Goal: Transaction & Acquisition: Download file/media

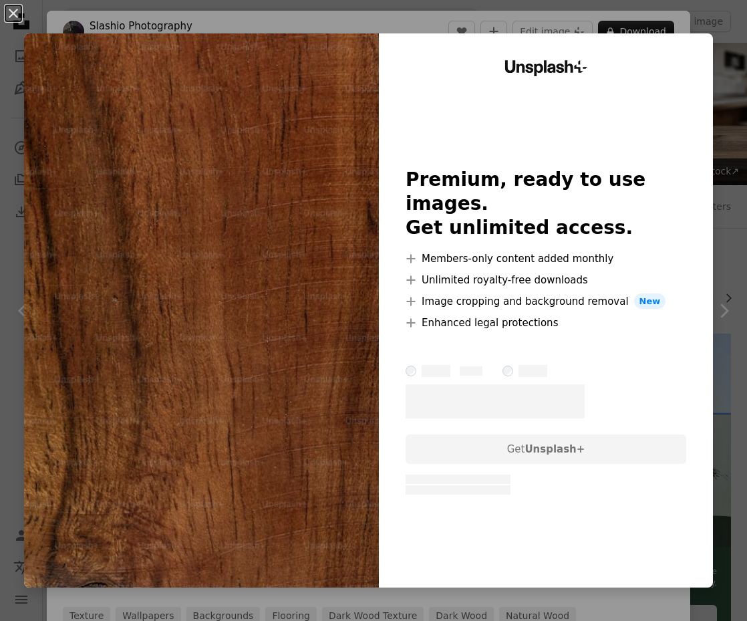
scroll to position [1352, 0]
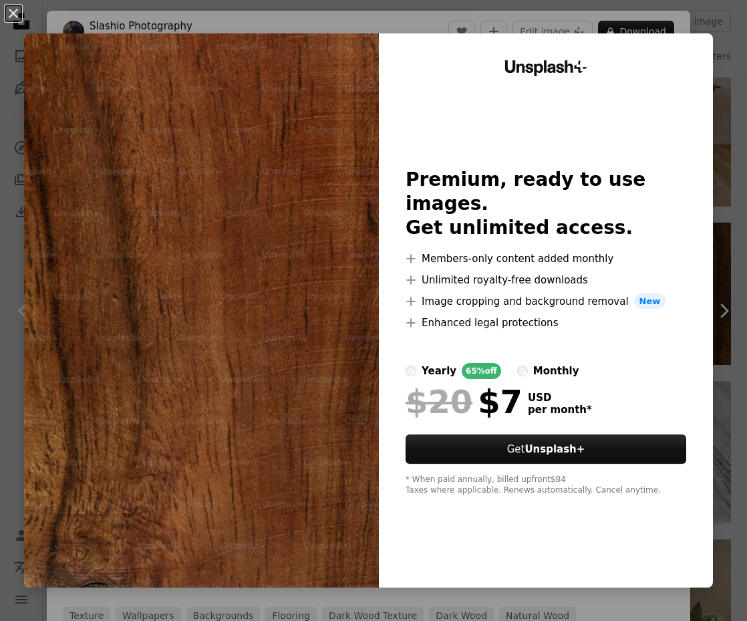
click at [416, 16] on div "An X shape Unsplash+ Premium, ready to use images. Get unlimited access. A plus…" at bounding box center [373, 310] width 747 height 621
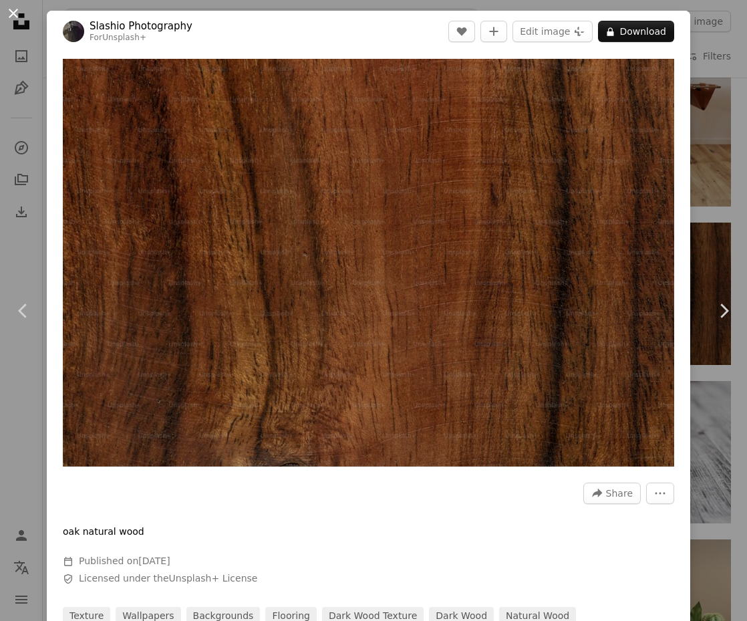
click at [13, 5] on button "An X shape" at bounding box center [13, 13] width 16 height 16
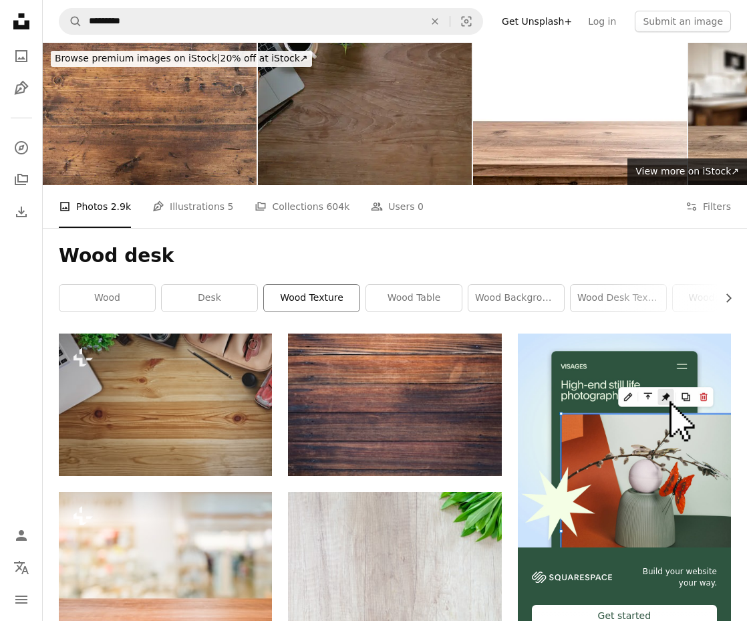
click at [338, 298] on link "wood texture" at bounding box center [312, 298] width 96 height 27
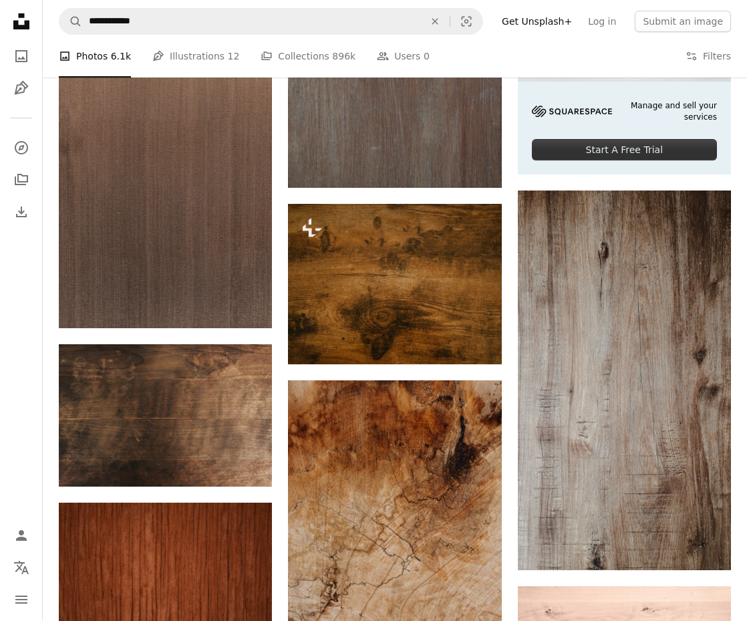
scroll to position [210, 0]
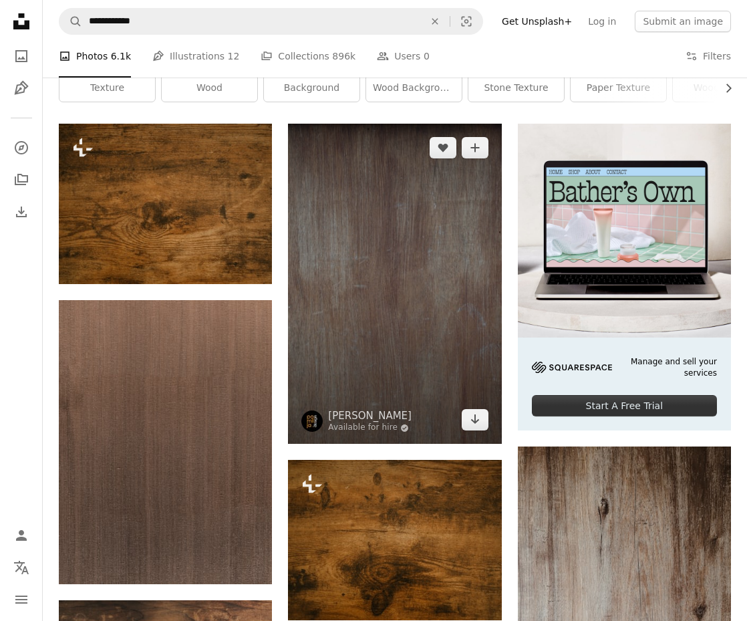
click at [346, 318] on img at bounding box center [394, 284] width 213 height 320
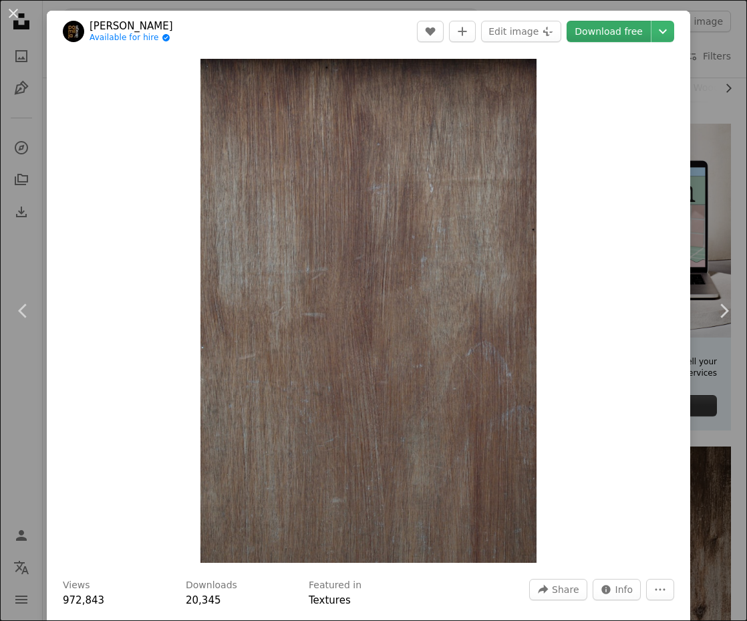
click at [624, 26] on link "Download free" at bounding box center [609, 31] width 84 height 21
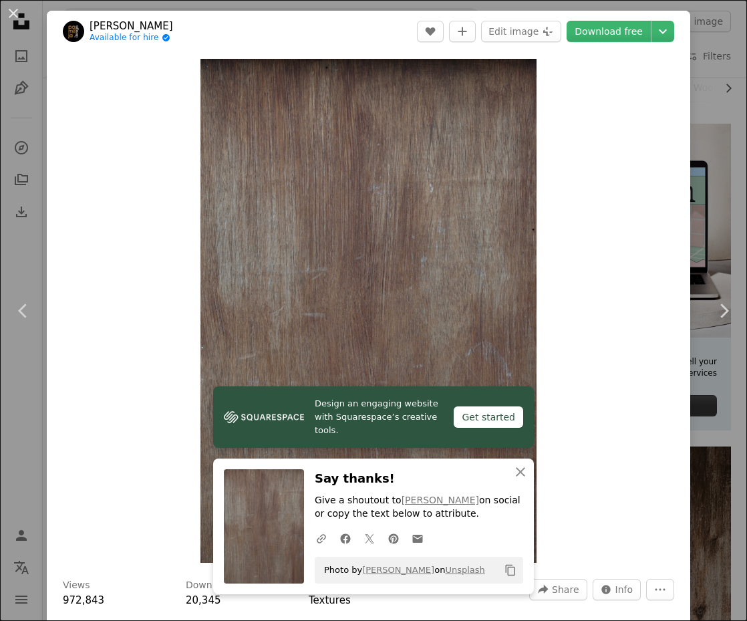
click at [15, 13] on button "An X shape" at bounding box center [13, 13] width 16 height 16
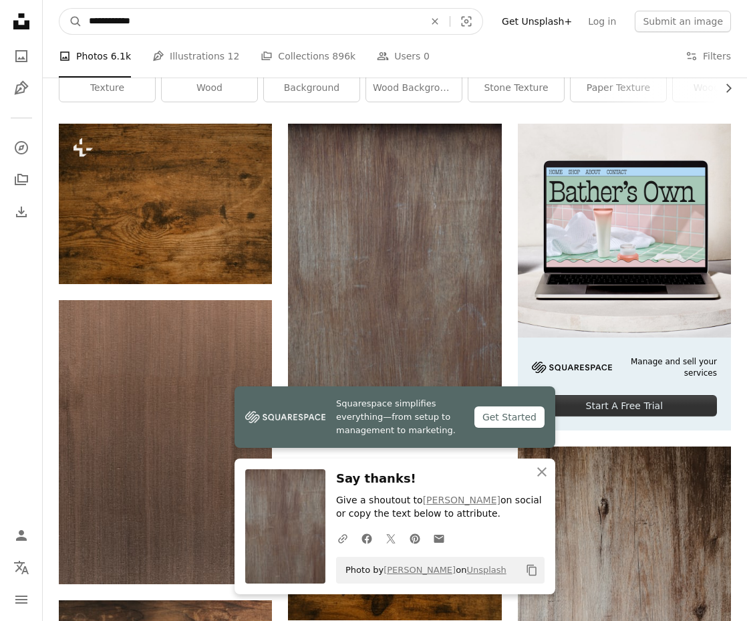
drag, startPoint x: 200, startPoint y: 15, endPoint x: 43, endPoint y: 10, distance: 156.5
click at [43, 11] on nav "**********" at bounding box center [395, 21] width 705 height 43
type input "**********"
click at [71, 21] on button "A magnifying glass" at bounding box center [71, 21] width 23 height 25
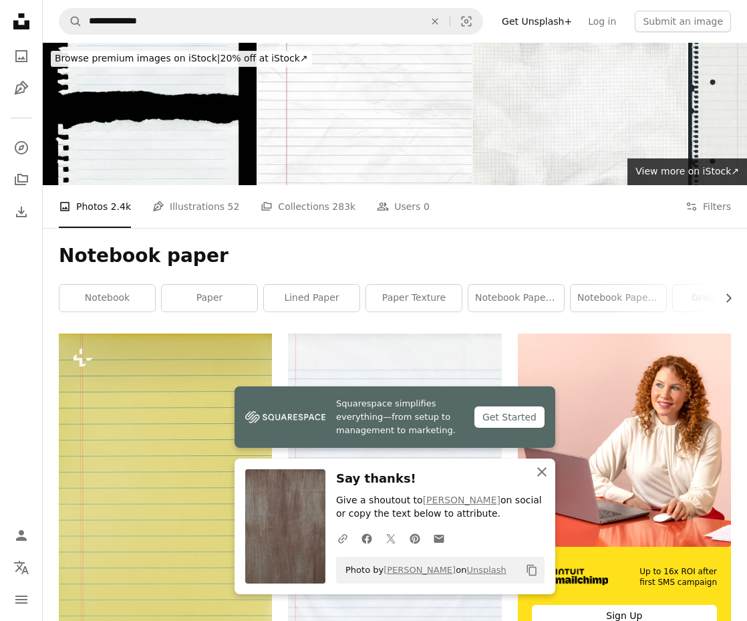
click at [543, 471] on icon "An X shape" at bounding box center [542, 472] width 16 height 16
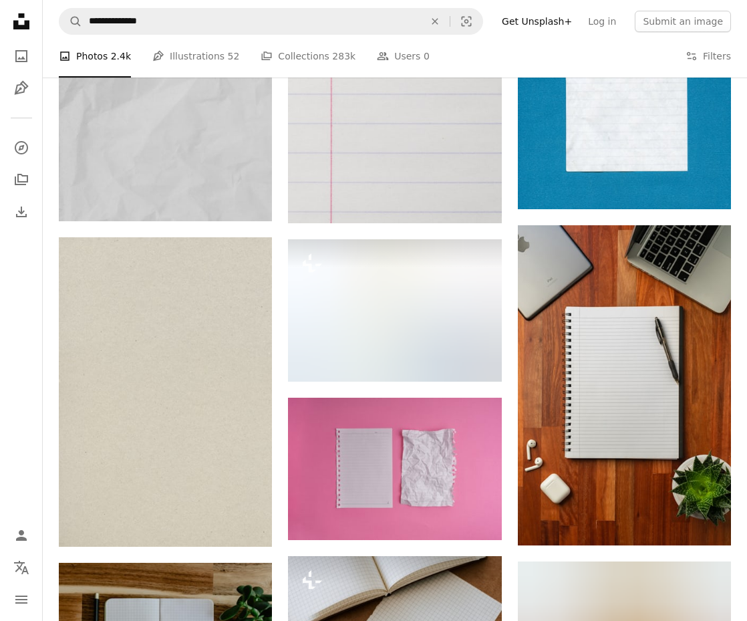
scroll to position [1001, 0]
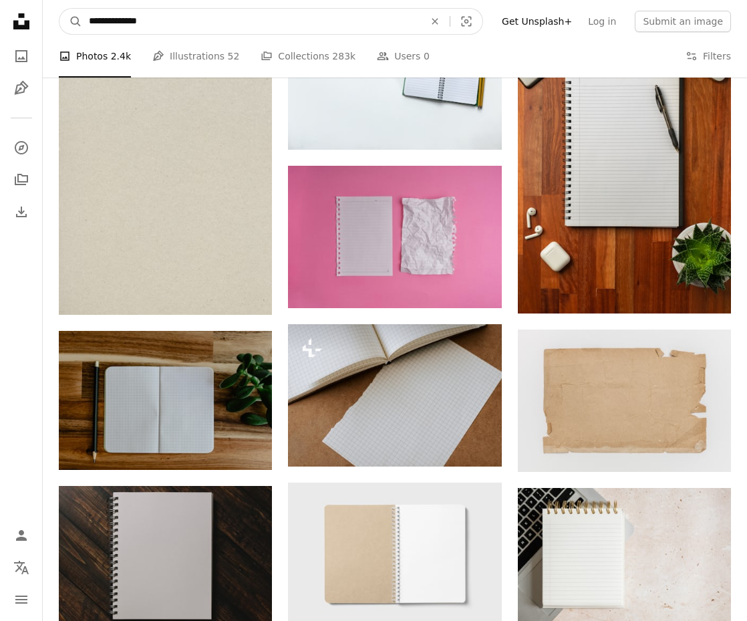
drag, startPoint x: 175, startPoint y: 17, endPoint x: 132, endPoint y: 19, distance: 42.8
click at [132, 19] on input "**********" at bounding box center [251, 21] width 338 height 25
type input "**********"
click at [71, 21] on button "A magnifying glass" at bounding box center [71, 21] width 23 height 25
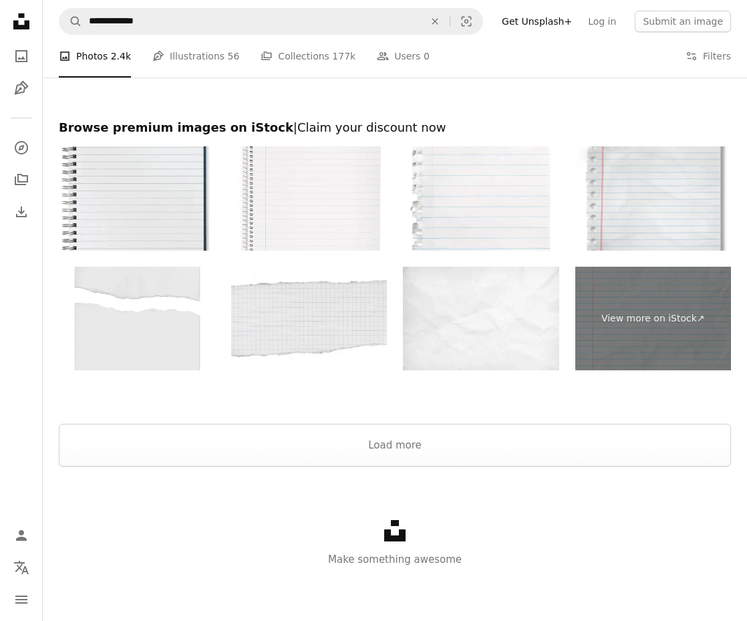
scroll to position [2182, 0]
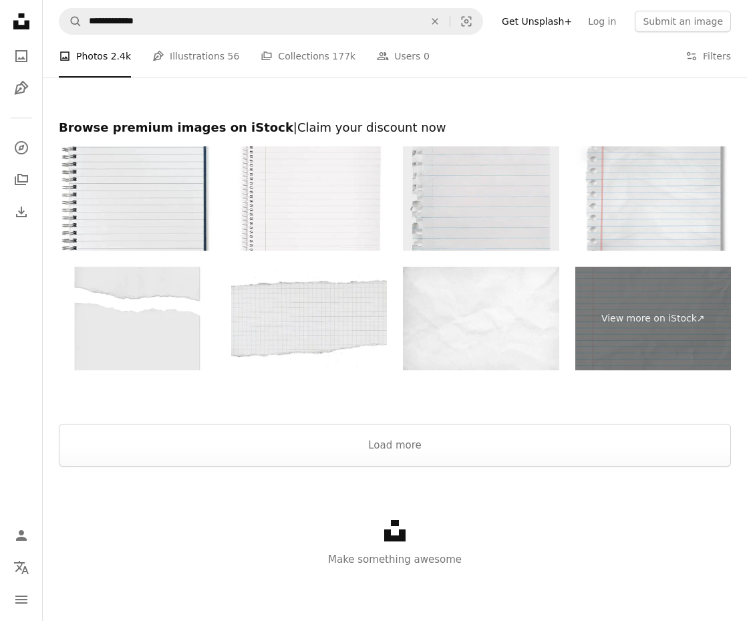
click at [499, 225] on img at bounding box center [481, 198] width 156 height 104
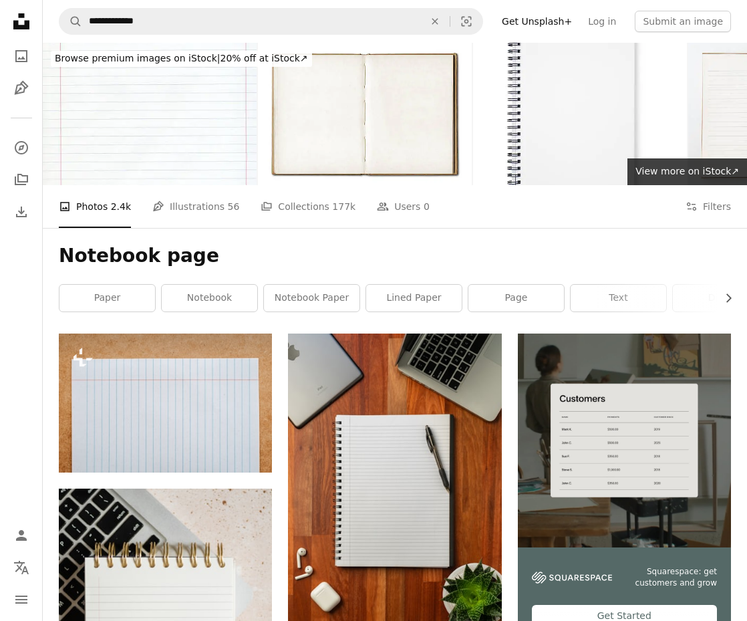
scroll to position [0, 0]
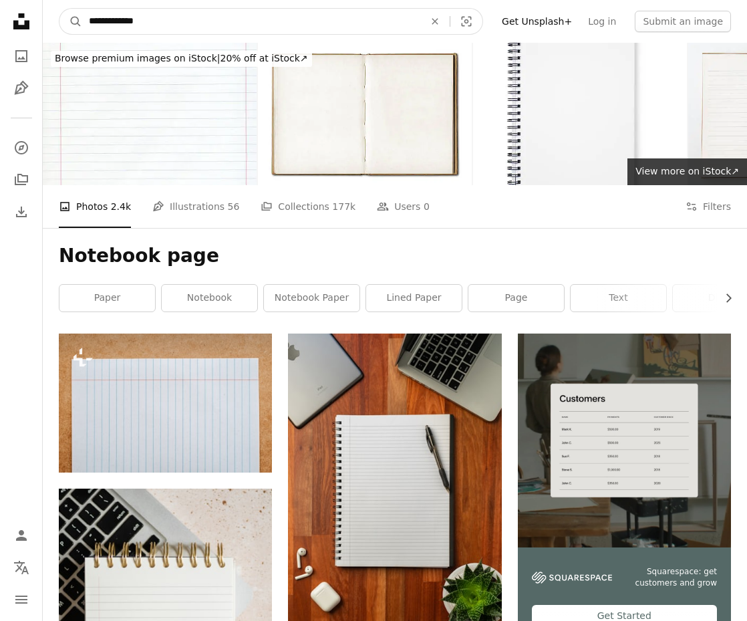
drag, startPoint x: 189, startPoint y: 22, endPoint x: 143, endPoint y: 21, distance: 45.5
click at [143, 21] on input "**********" at bounding box center [251, 21] width 338 height 25
type input "**********"
click at [71, 21] on button "A magnifying glass" at bounding box center [71, 21] width 23 height 25
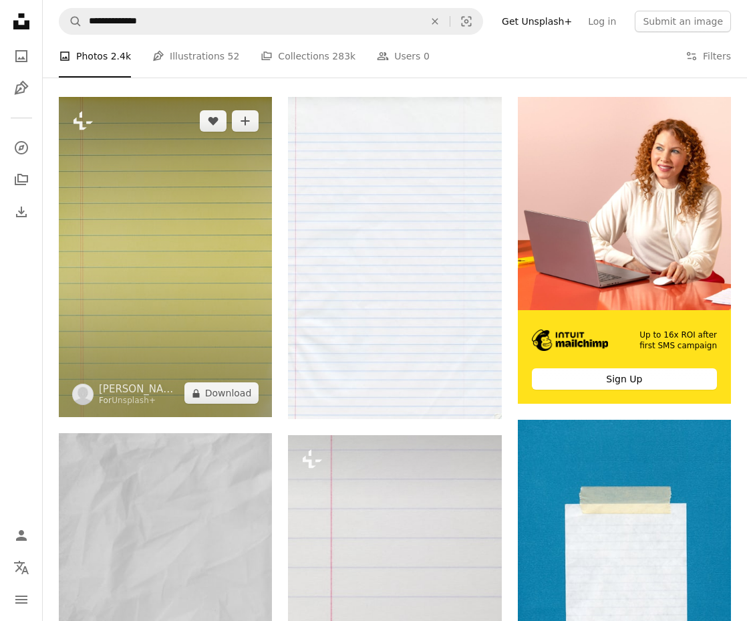
scroll to position [225, 0]
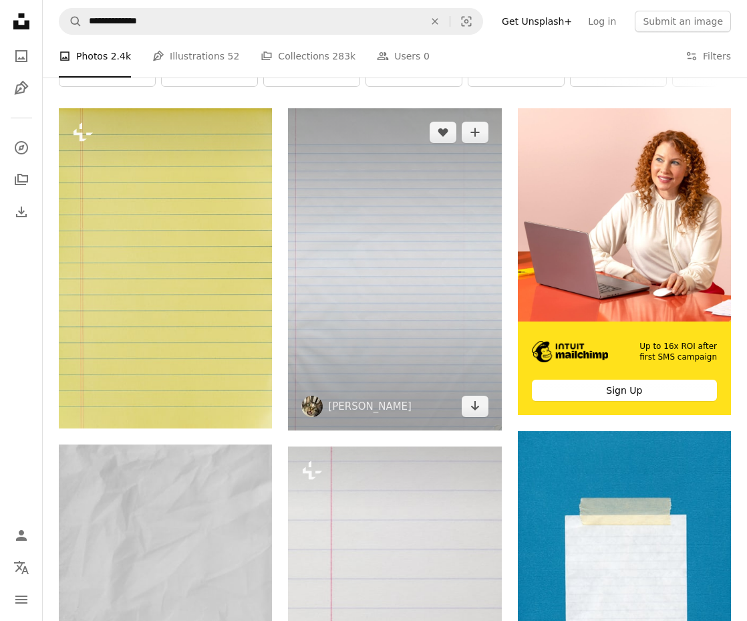
click at [350, 185] on img at bounding box center [394, 269] width 213 height 322
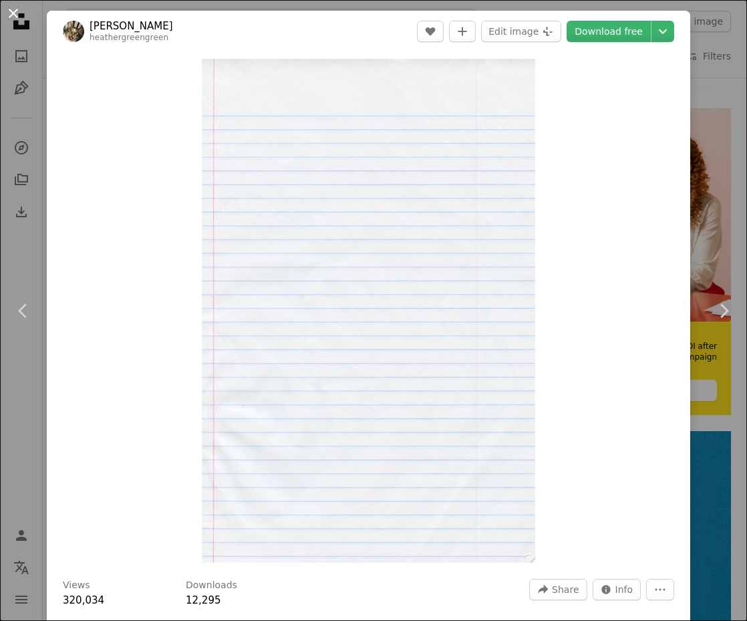
click at [17, 13] on button "An X shape" at bounding box center [13, 13] width 16 height 16
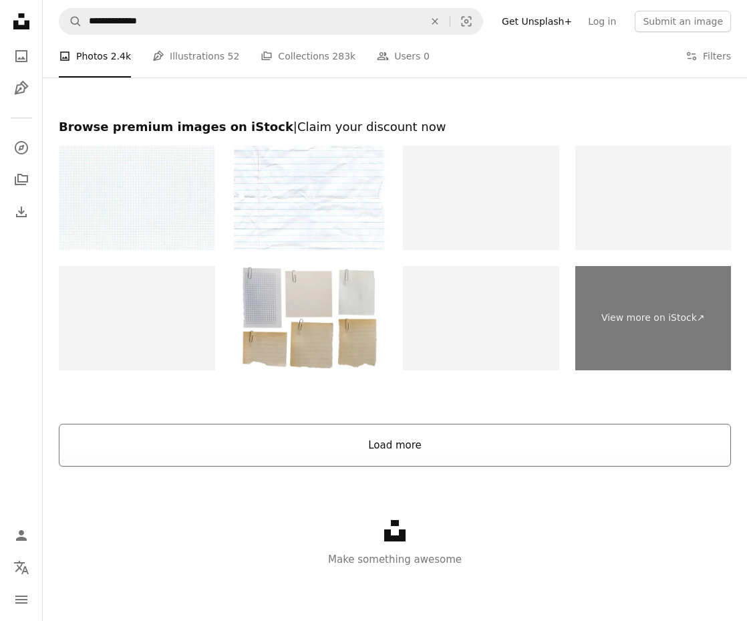
scroll to position [2261, 0]
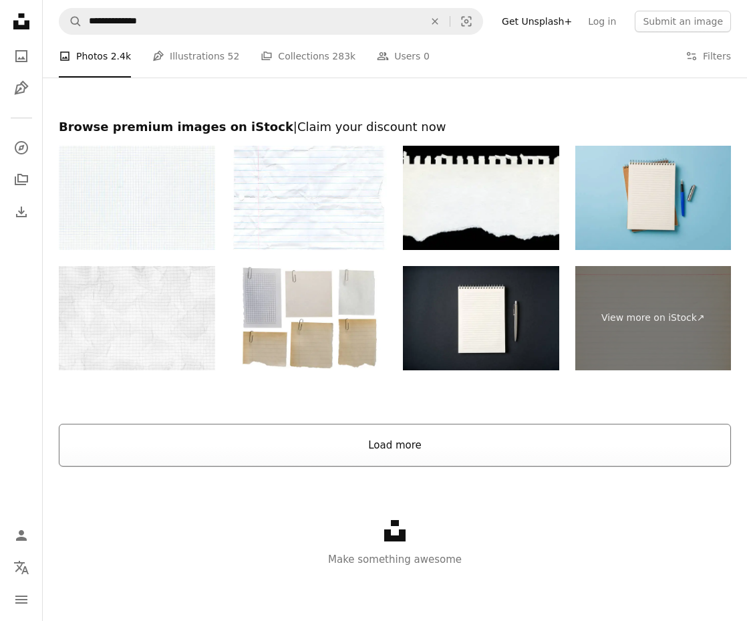
click at [461, 425] on button "Load more" at bounding box center [395, 445] width 673 height 43
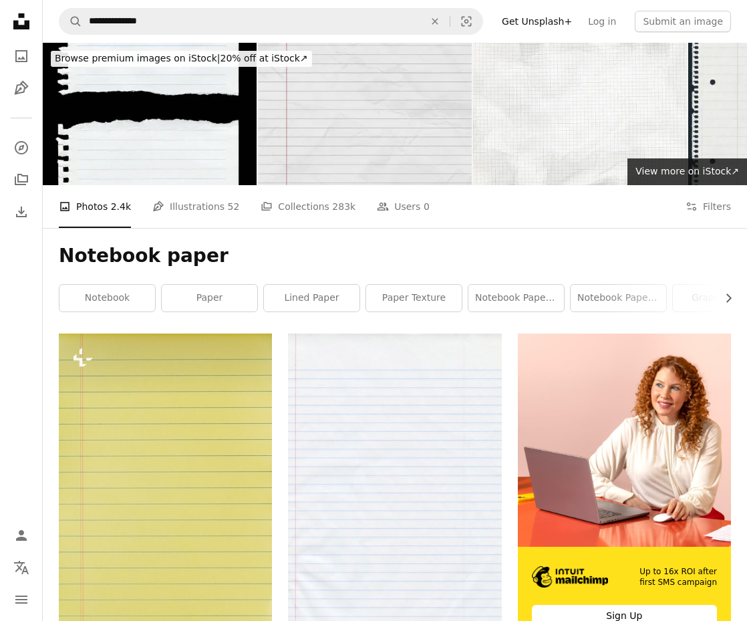
scroll to position [0, 0]
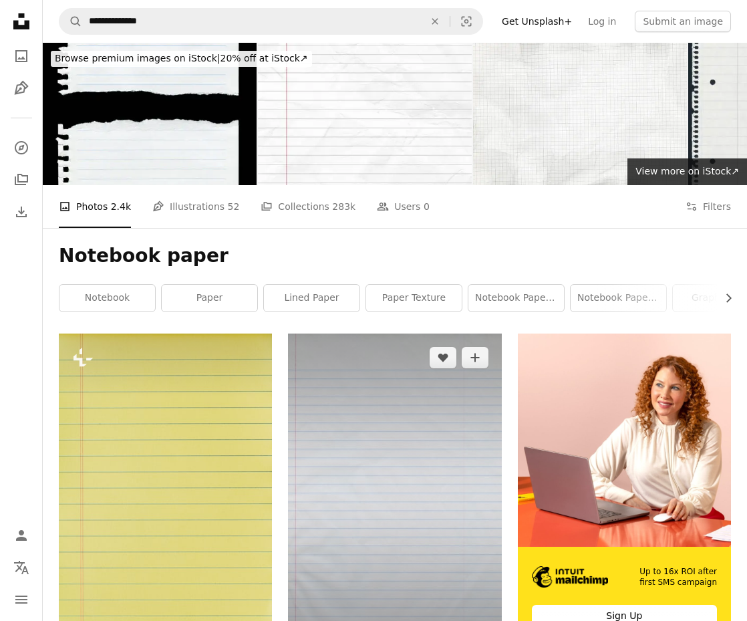
click at [435, 449] on img at bounding box center [394, 495] width 213 height 322
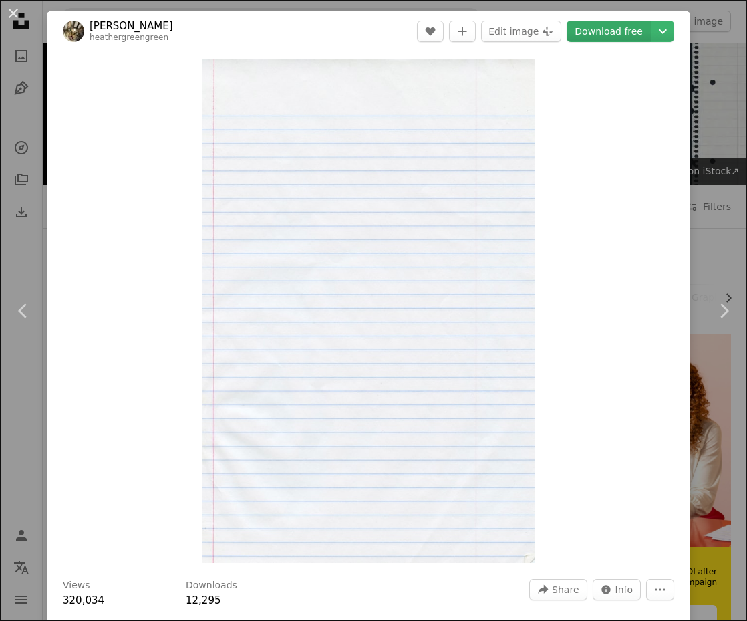
click at [604, 22] on link "Download free" at bounding box center [609, 31] width 84 height 21
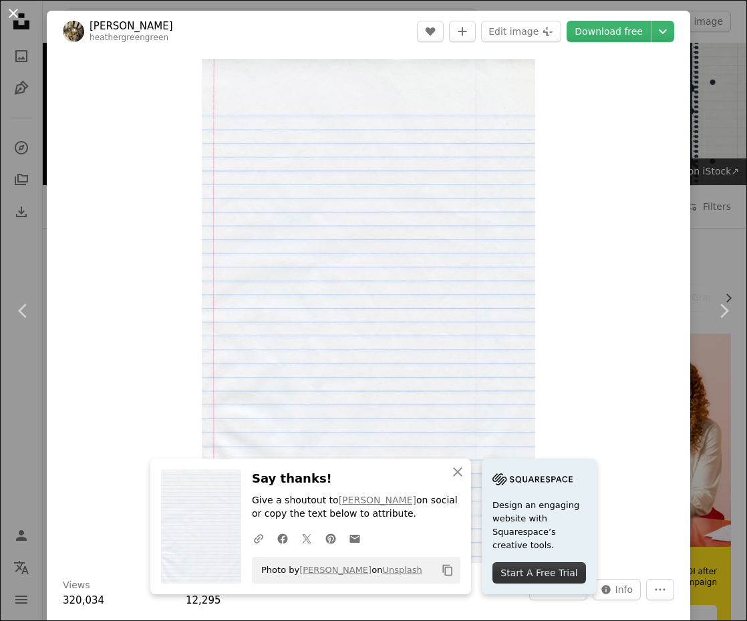
click at [16, 13] on button "An X shape" at bounding box center [13, 13] width 16 height 16
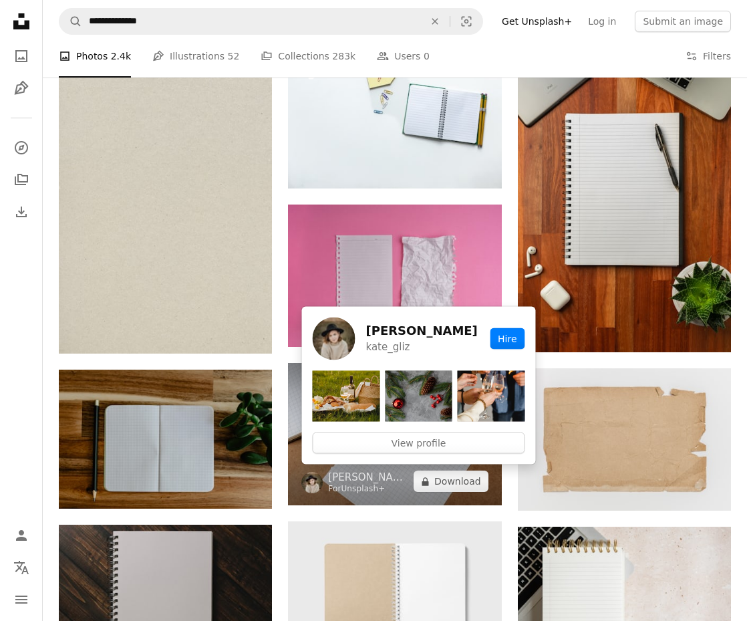
scroll to position [948, 0]
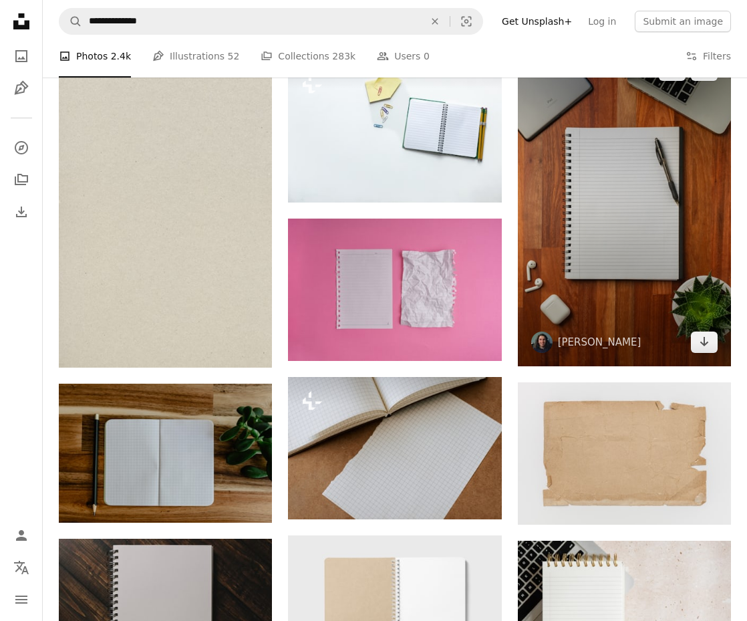
click at [639, 199] on img at bounding box center [624, 206] width 213 height 320
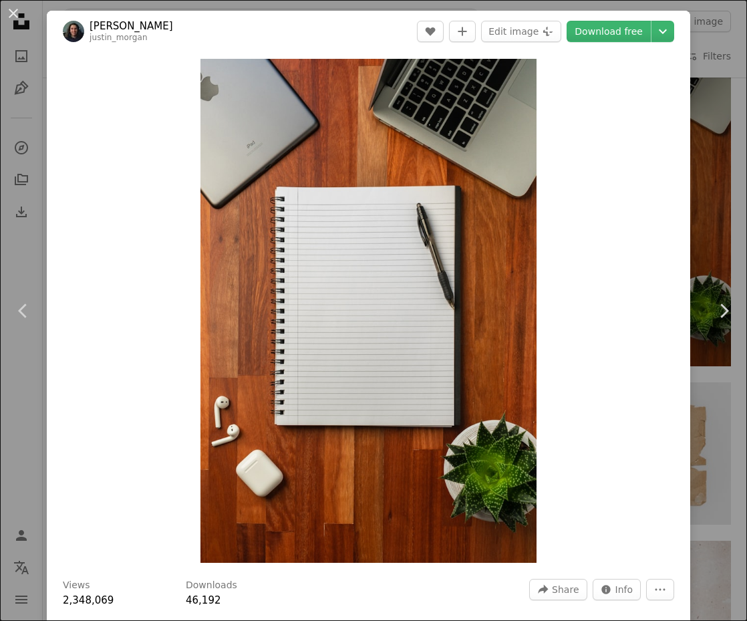
click at [719, 39] on div "An X shape Chevron left Chevron right [PERSON_NAME] justin_morgan A heart A plu…" at bounding box center [373, 310] width 747 height 621
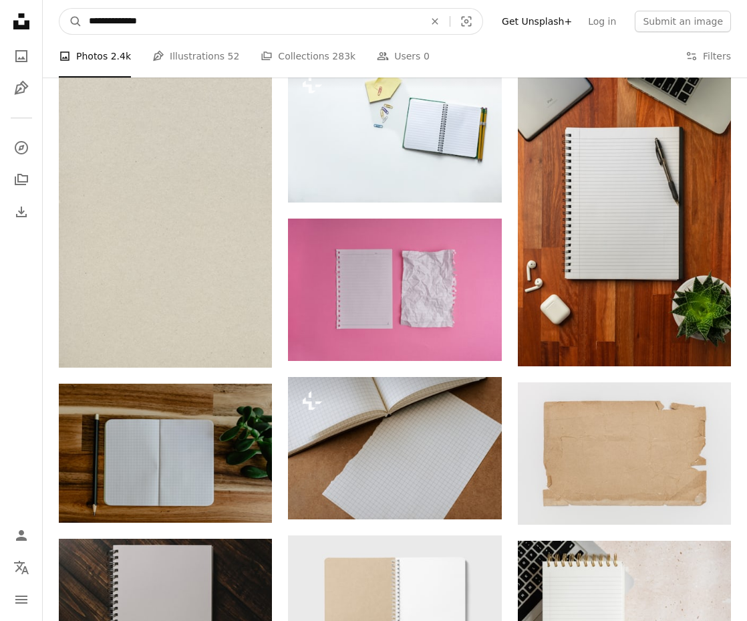
drag, startPoint x: 184, startPoint y: 20, endPoint x: 41, endPoint y: 20, distance: 143.1
type input "**********"
click at [71, 21] on button "A magnifying glass" at bounding box center [71, 21] width 23 height 25
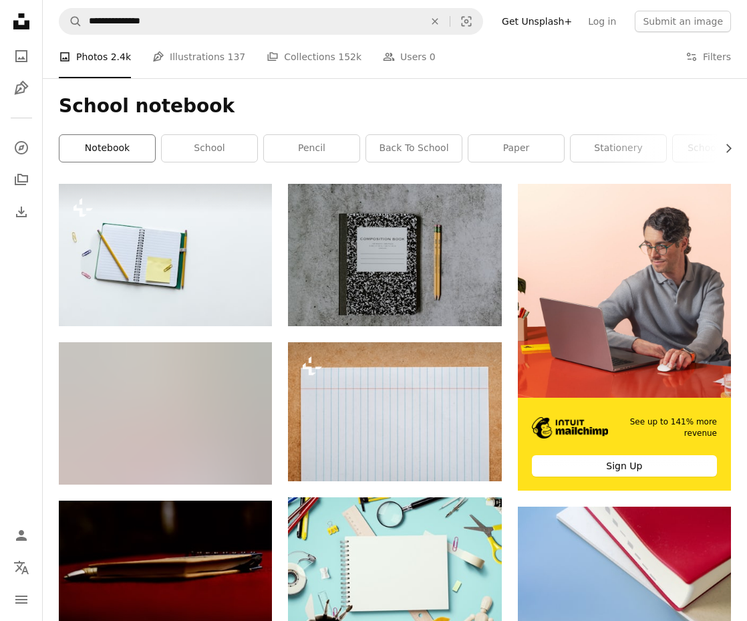
scroll to position [211, 0]
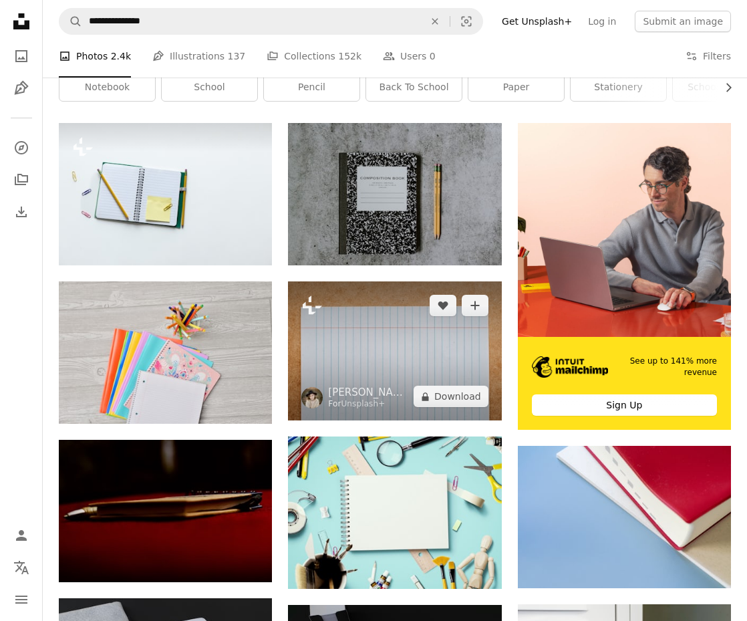
click at [411, 351] on img at bounding box center [394, 350] width 213 height 139
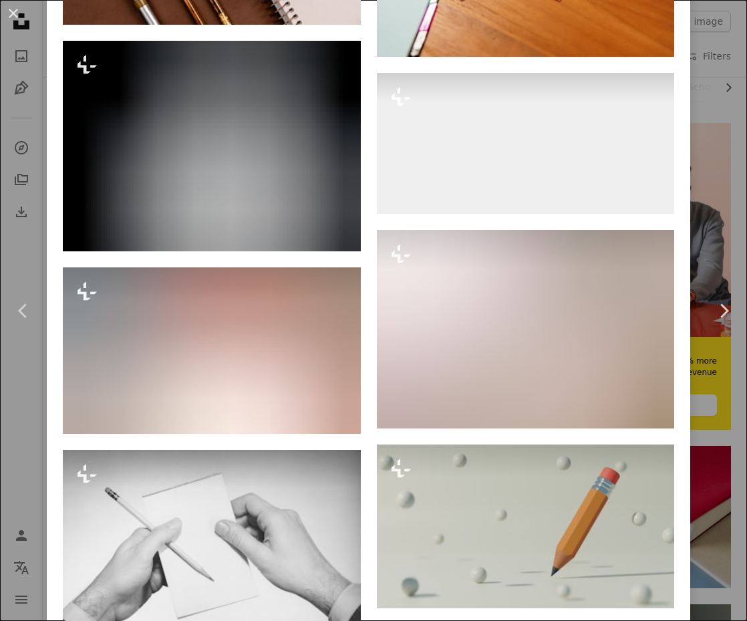
scroll to position [9528, 0]
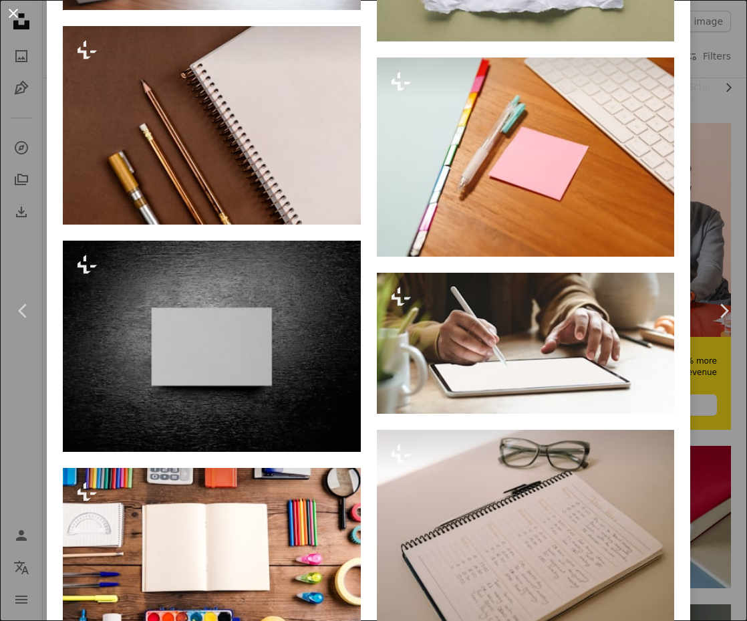
click at [12, 21] on button "An X shape" at bounding box center [13, 13] width 16 height 16
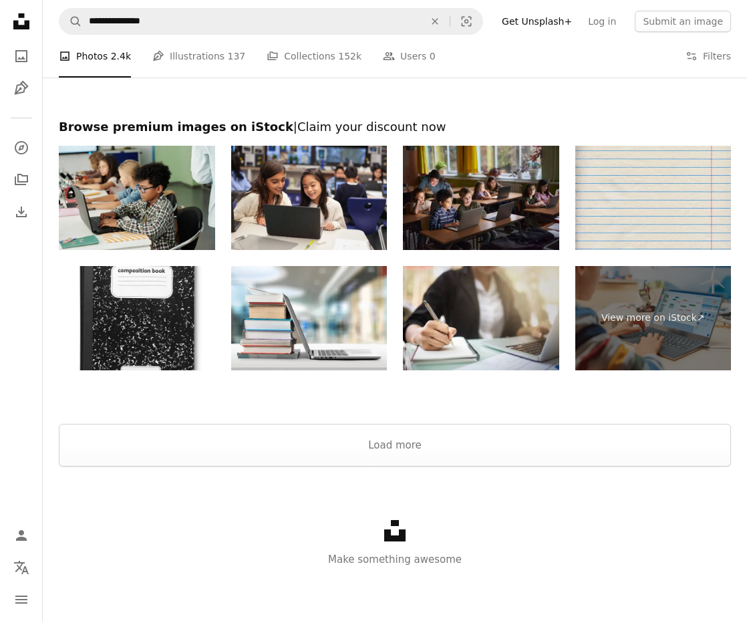
scroll to position [1851, 0]
click at [646, 207] on img at bounding box center [654, 198] width 156 height 104
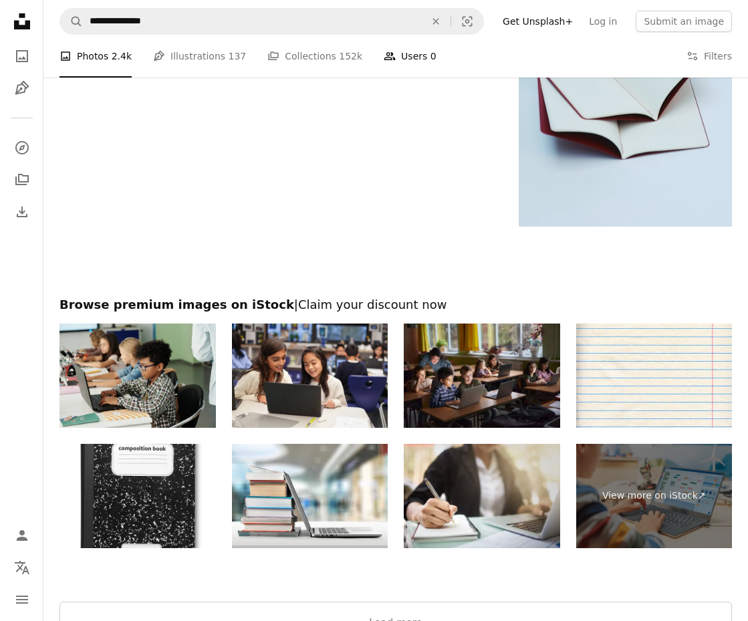
scroll to position [1569, 0]
